Goal: Task Accomplishment & Management: Complete application form

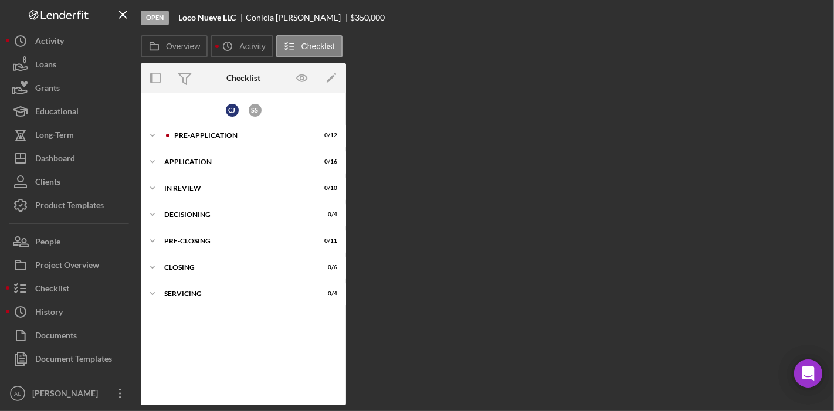
click at [445, 60] on div "Overview Icon/History Activity Checklist Overview Internal Workflow Stage Open …" at bounding box center [484, 220] width 687 height 370
click at [224, 126] on div "Icon/Expander Pre-Application 0 / 12" at bounding box center [243, 135] width 205 height 23
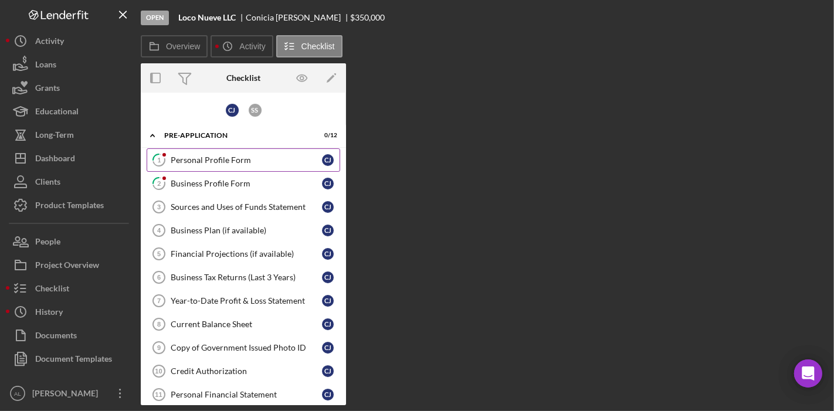
click at [226, 155] on div "Personal Profile Form" at bounding box center [246, 159] width 151 height 9
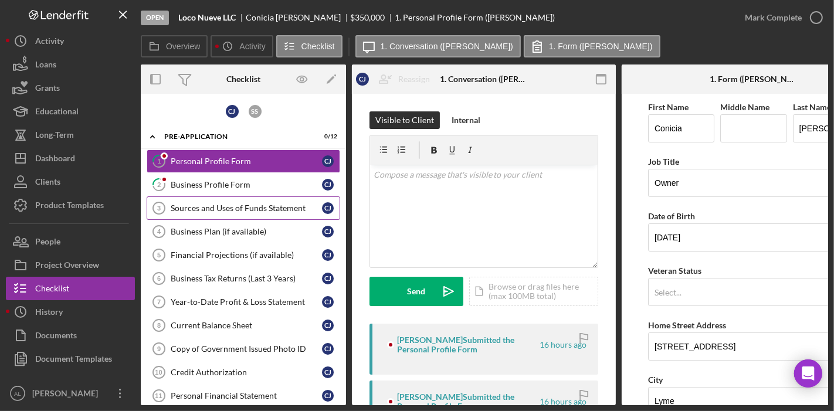
click at [214, 210] on div "Sources and Uses of Funds Statement" at bounding box center [246, 208] width 151 height 9
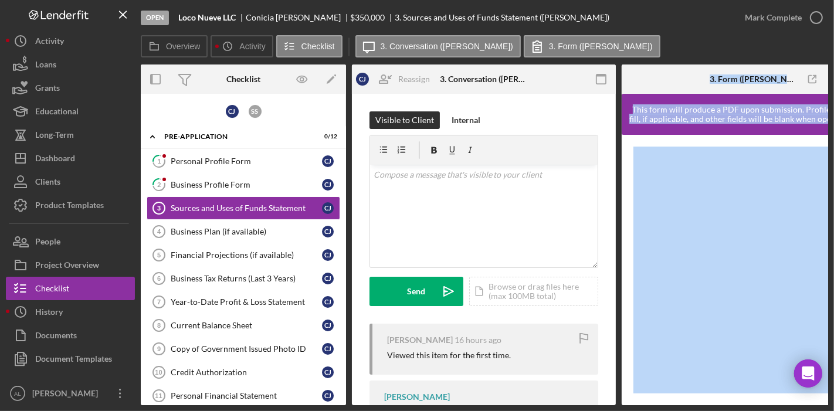
drag, startPoint x: 534, startPoint y: 399, endPoint x: 680, endPoint y: 407, distance: 146.3
click at [680, 407] on div "Open Loco Nueve LLC [PERSON_NAME] $350,000 $350,000 3. Sources and Uses of Fund…" at bounding box center [417, 205] width 834 height 411
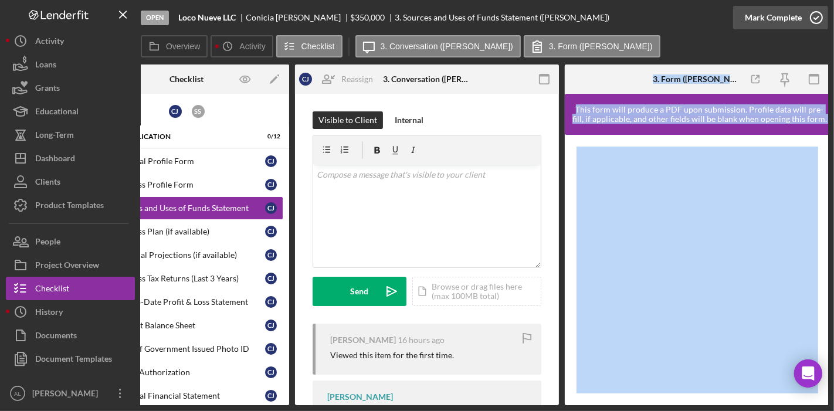
click at [815, 14] on icon "button" at bounding box center [816, 17] width 29 height 29
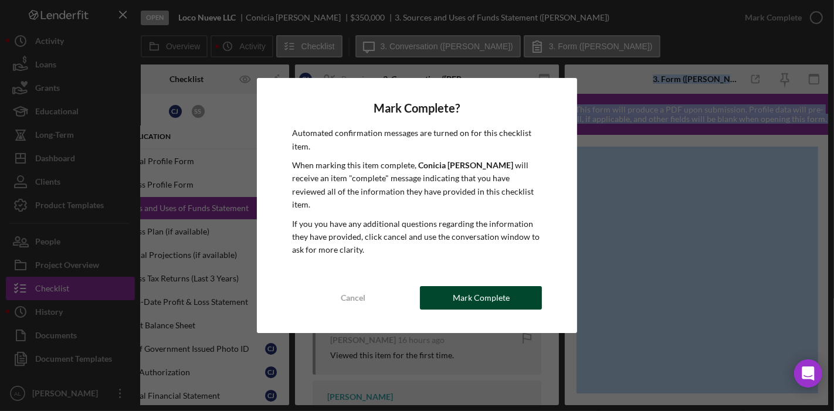
click at [498, 292] on div "Mark Complete" at bounding box center [481, 297] width 57 height 23
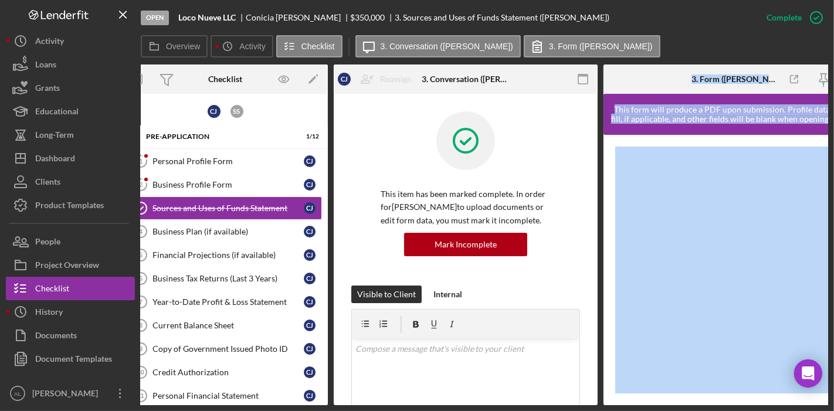
scroll to position [0, 0]
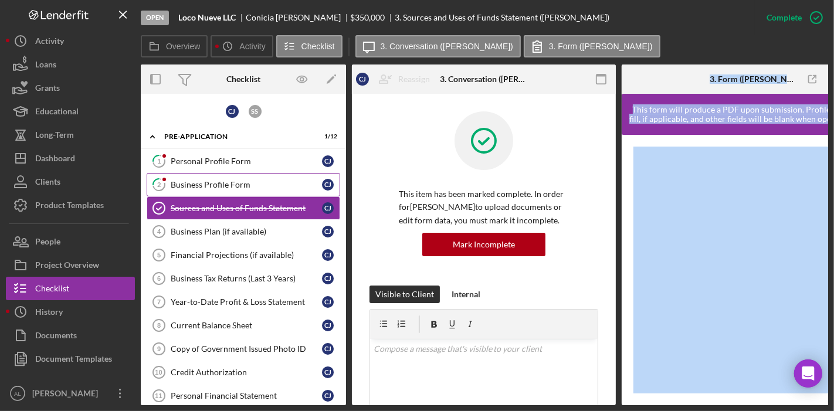
click at [236, 183] on div "Business Profile Form" at bounding box center [246, 184] width 151 height 9
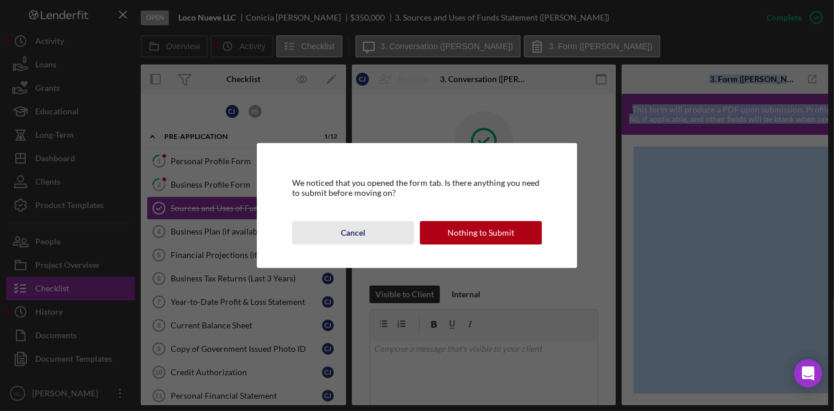
click at [365, 228] on button "Cancel" at bounding box center [353, 232] width 122 height 23
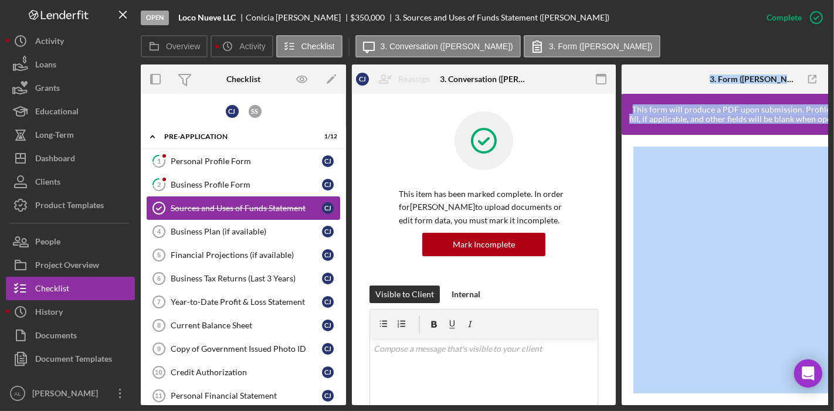
click at [246, 208] on div "Sources and Uses of Funds Statement" at bounding box center [246, 208] width 151 height 9
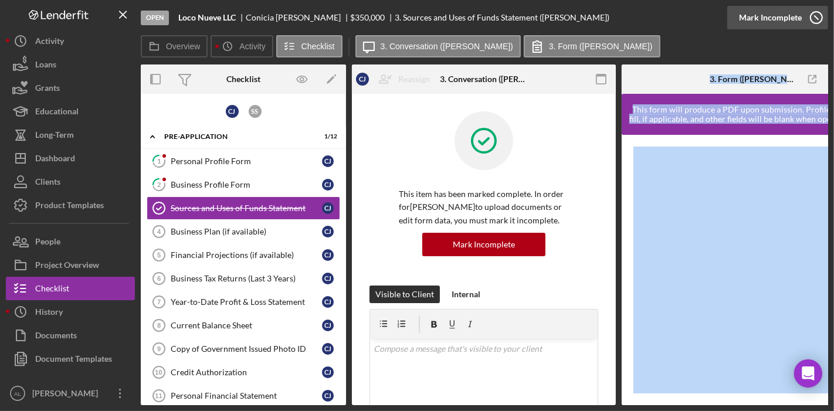
click at [821, 19] on icon "button" at bounding box center [816, 17] width 29 height 29
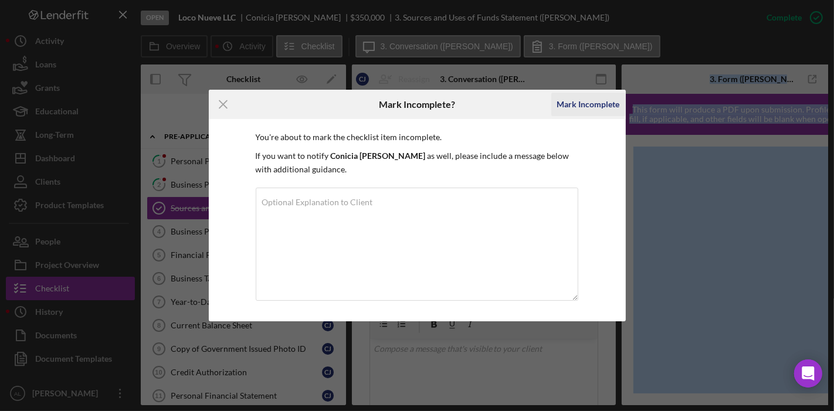
click at [580, 104] on div "Mark Incomplete" at bounding box center [588, 104] width 63 height 23
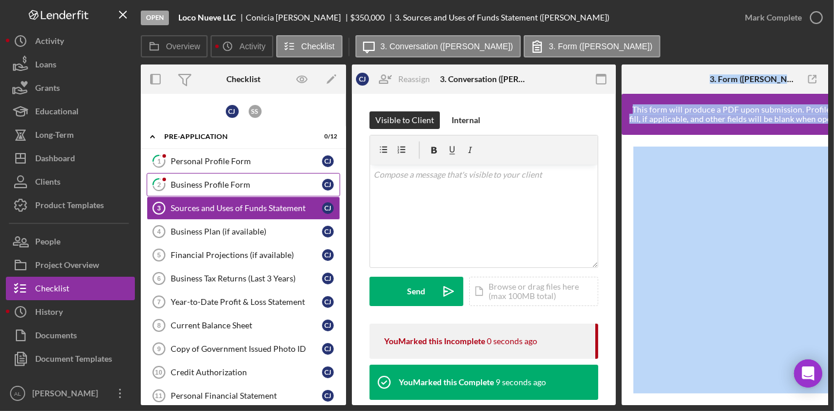
click at [219, 180] on div "Business Profile Form" at bounding box center [246, 184] width 151 height 9
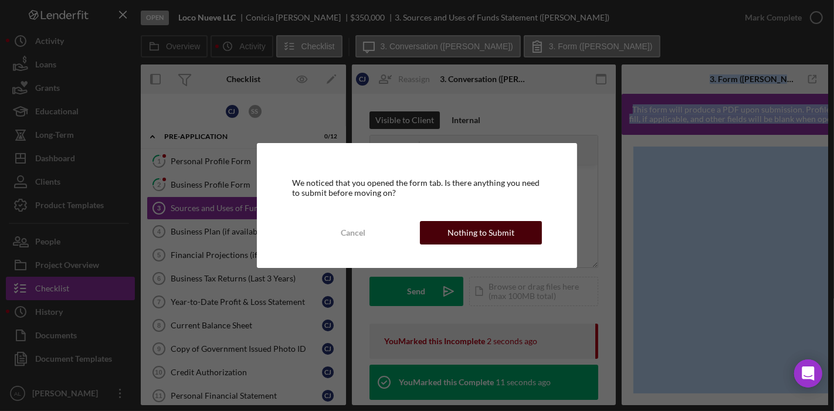
click at [466, 223] on div "Nothing to Submit" at bounding box center [481, 232] width 67 height 23
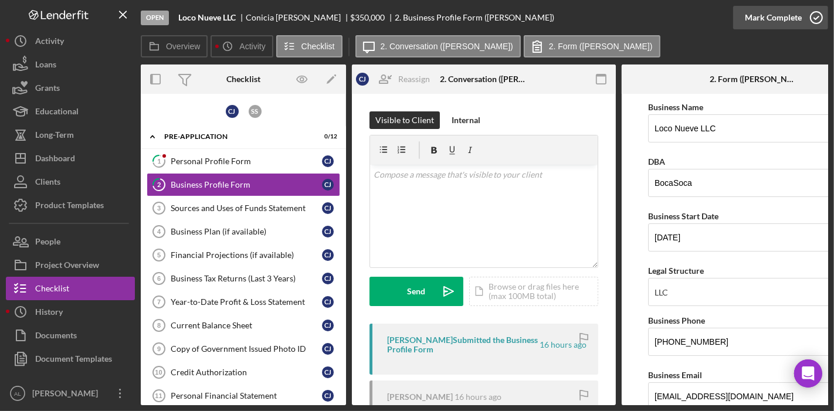
click at [818, 20] on icon "button" at bounding box center [816, 17] width 29 height 29
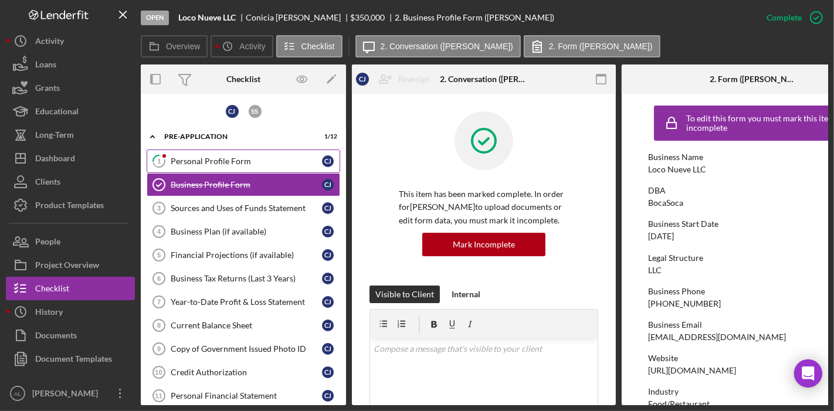
click at [239, 165] on div "Personal Profile Form" at bounding box center [246, 161] width 151 height 9
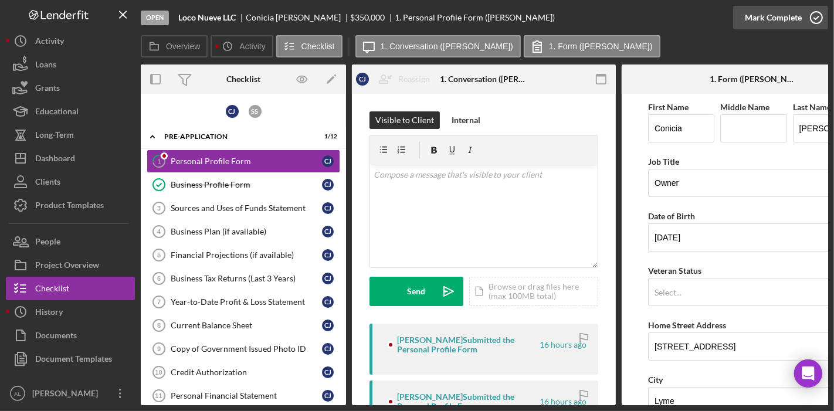
click at [812, 16] on icon "button" at bounding box center [816, 17] width 29 height 29
